Goal: Entertainment & Leisure: Consume media (video, audio)

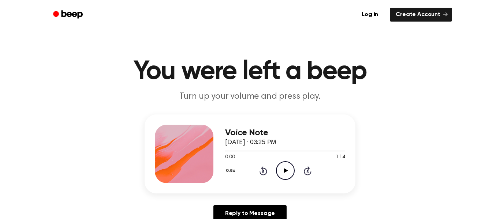
click at [290, 177] on icon "Play Audio" at bounding box center [285, 171] width 19 height 19
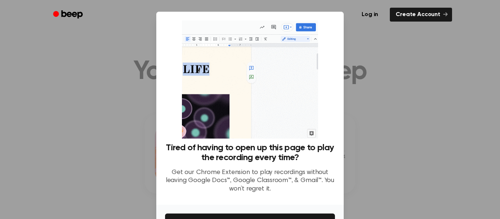
click at [378, 145] on div at bounding box center [250, 109] width 500 height 219
click at [377, 145] on div at bounding box center [250, 109] width 500 height 219
click at [370, 123] on div at bounding box center [250, 109] width 500 height 219
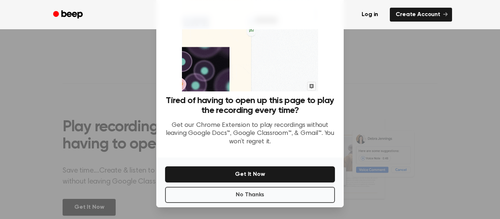
scroll to position [46, 0]
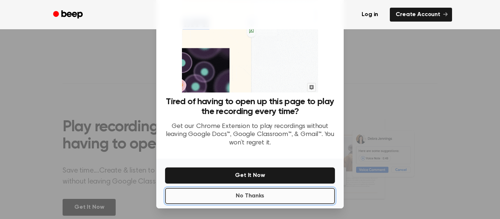
click at [252, 194] on button "No Thanks" at bounding box center [250, 196] width 170 height 16
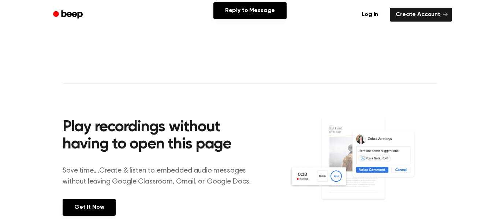
scroll to position [0, 0]
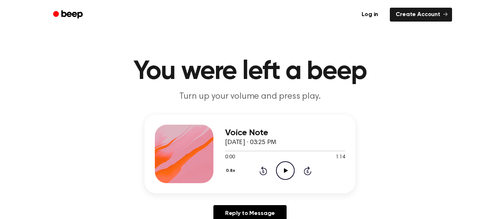
click at [285, 167] on icon "Play Audio" at bounding box center [285, 171] width 19 height 19
click at [266, 170] on icon at bounding box center [264, 171] width 8 height 9
